Goal: Use online tool/utility: Utilize a website feature to perform a specific function

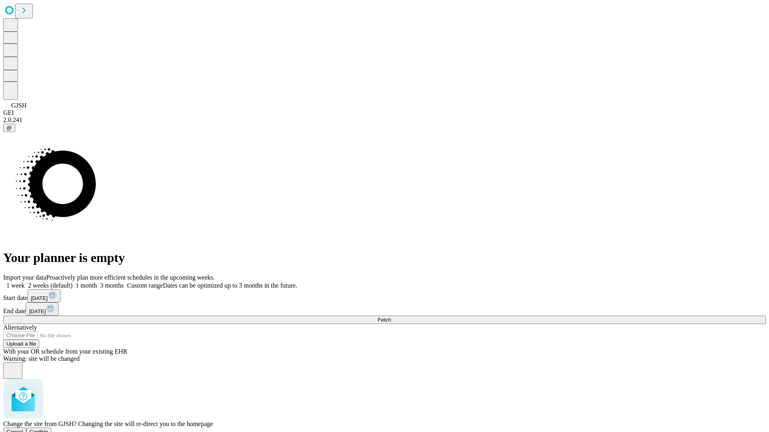
click at [48, 429] on span "Confirm" at bounding box center [39, 432] width 19 height 6
click at [97, 282] on label "1 month" at bounding box center [84, 285] width 24 height 7
click at [391, 317] on span "Fetch" at bounding box center [384, 320] width 13 height 6
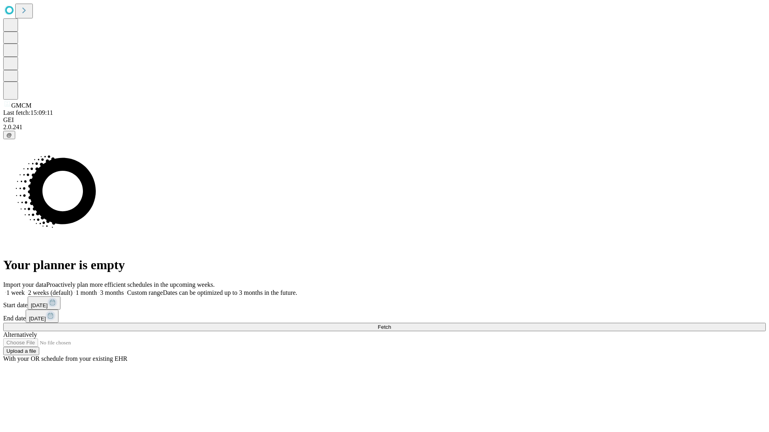
click at [391, 324] on span "Fetch" at bounding box center [384, 327] width 13 height 6
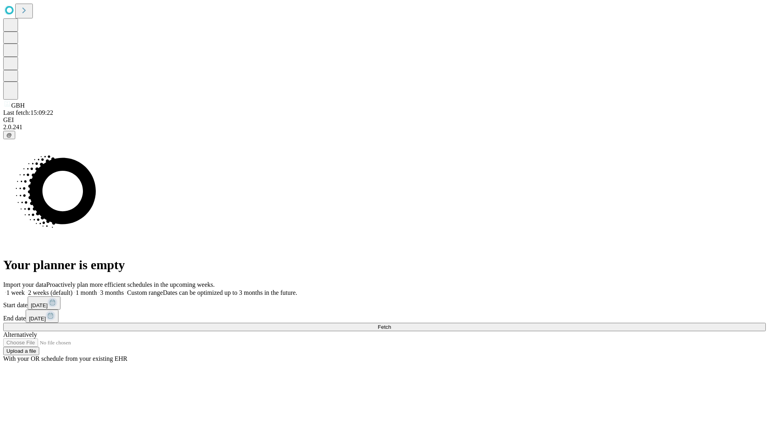
click at [97, 289] on label "1 month" at bounding box center [84, 292] width 24 height 7
click at [391, 324] on span "Fetch" at bounding box center [384, 327] width 13 height 6
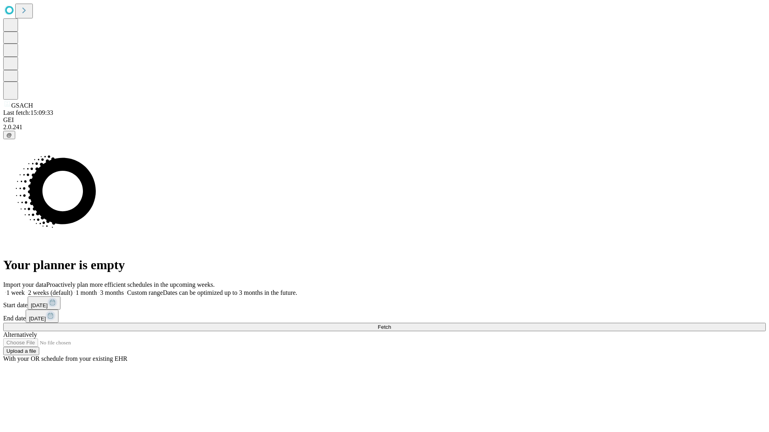
click at [97, 289] on label "1 month" at bounding box center [84, 292] width 24 height 7
click at [391, 324] on span "Fetch" at bounding box center [384, 327] width 13 height 6
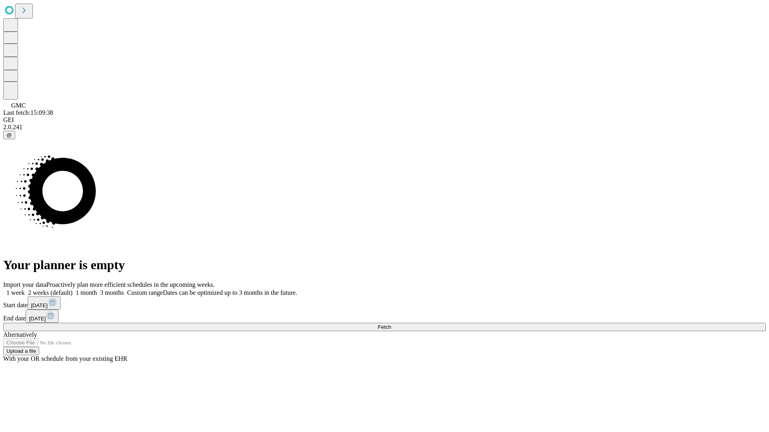
click at [391, 324] on span "Fetch" at bounding box center [384, 327] width 13 height 6
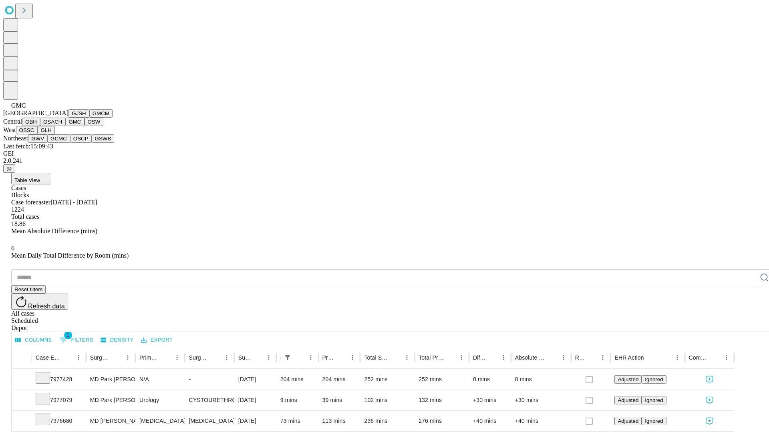
click at [84, 126] on button "OSW" at bounding box center [93, 122] width 19 height 8
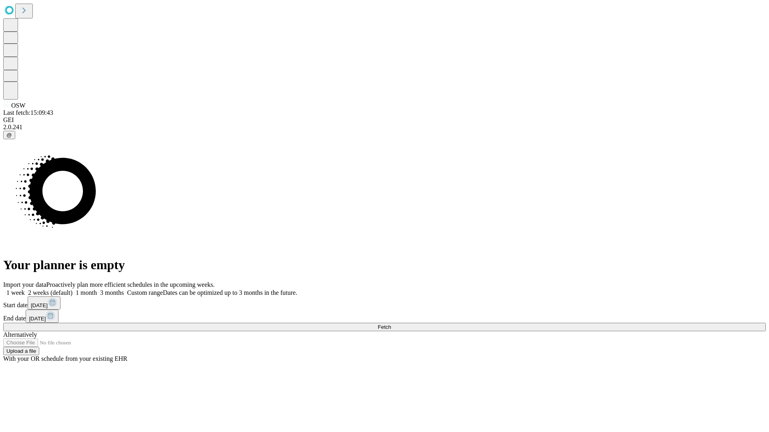
click at [97, 289] on label "1 month" at bounding box center [84, 292] width 24 height 7
click at [391, 324] on span "Fetch" at bounding box center [384, 327] width 13 height 6
click at [97, 289] on label "1 month" at bounding box center [84, 292] width 24 height 7
click at [391, 324] on span "Fetch" at bounding box center [384, 327] width 13 height 6
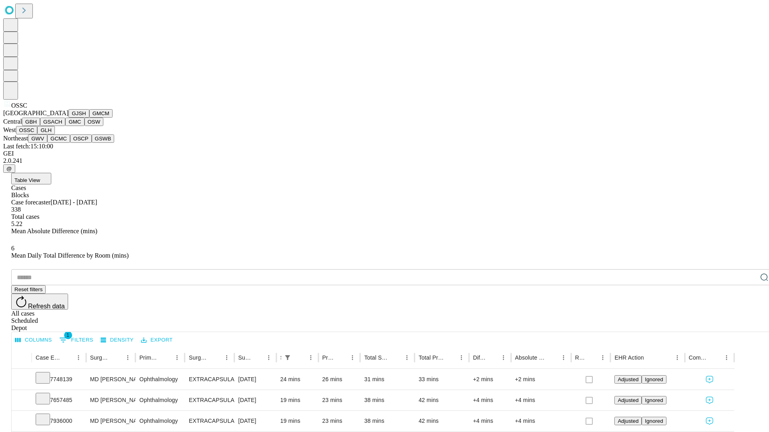
click at [54, 135] on button "GLH" at bounding box center [45, 130] width 17 height 8
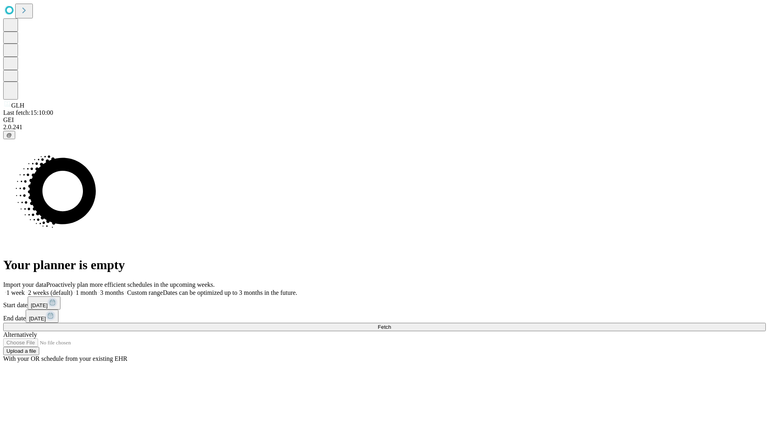
click at [97, 289] on label "1 month" at bounding box center [84, 292] width 24 height 7
click at [391, 324] on span "Fetch" at bounding box center [384, 327] width 13 height 6
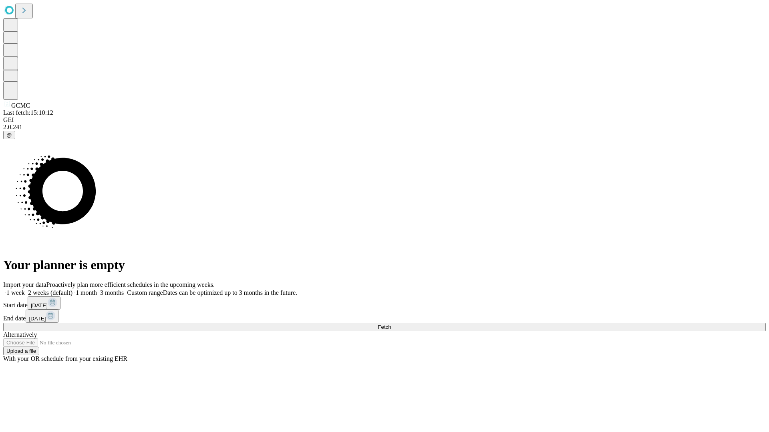
click at [97, 289] on label "1 month" at bounding box center [84, 292] width 24 height 7
click at [391, 324] on span "Fetch" at bounding box center [384, 327] width 13 height 6
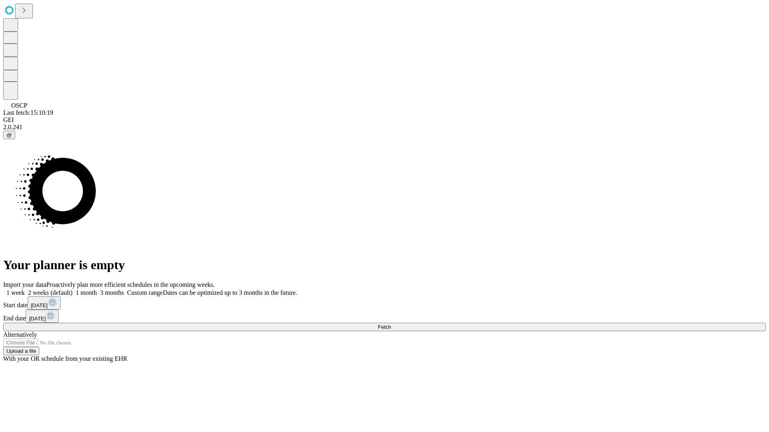
click at [391, 324] on span "Fetch" at bounding box center [384, 327] width 13 height 6
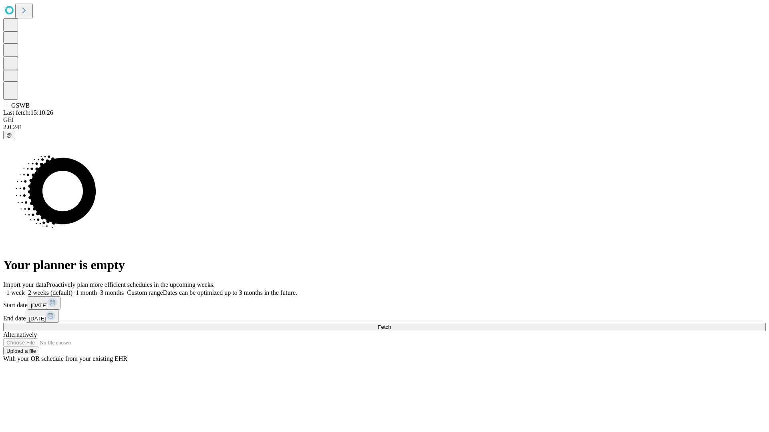
click at [97, 289] on label "1 month" at bounding box center [84, 292] width 24 height 7
click at [391, 324] on span "Fetch" at bounding box center [384, 327] width 13 height 6
